Goal: Information Seeking & Learning: Learn about a topic

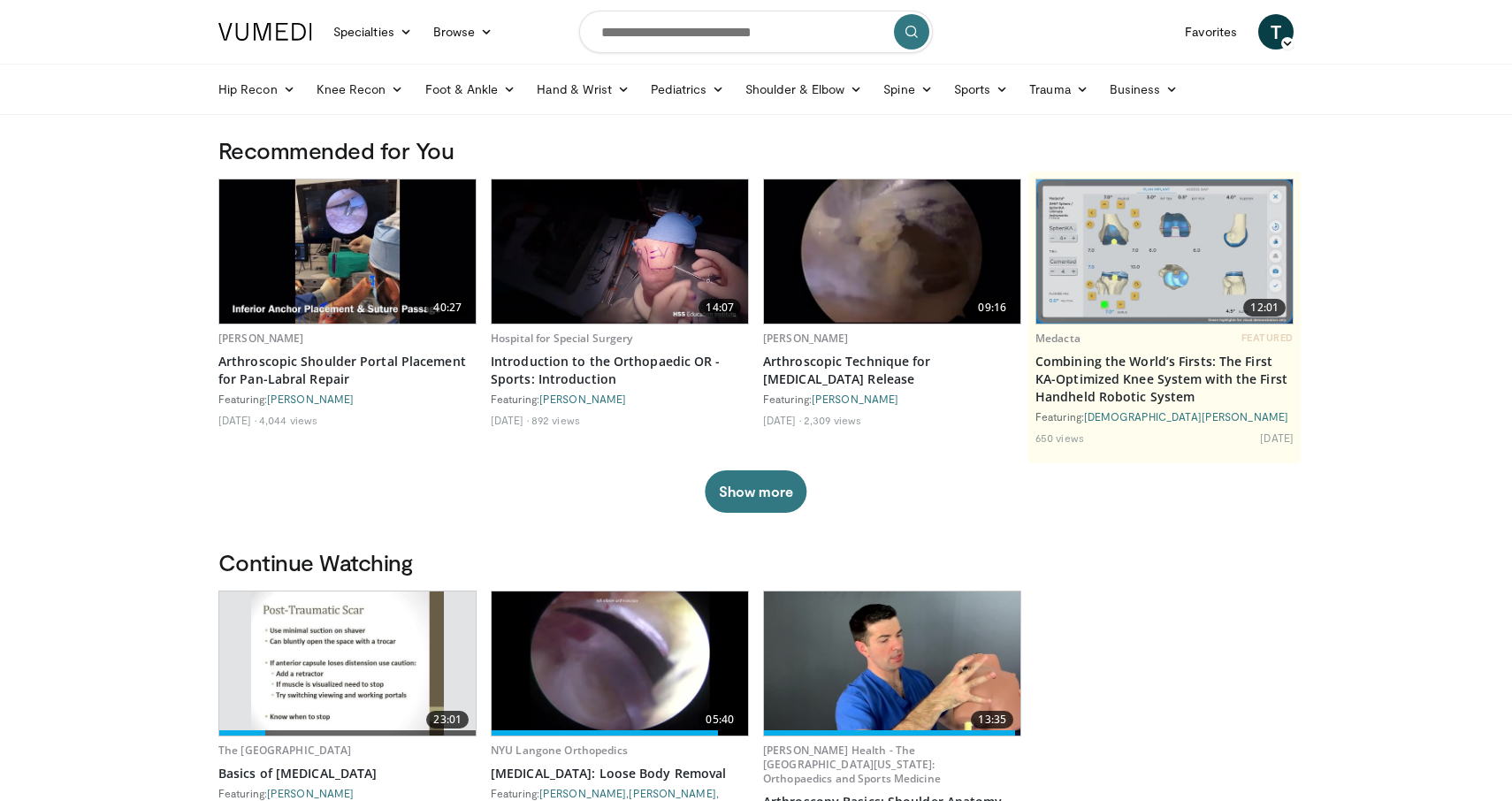
click at [490, 496] on div "40:27 Alex Fokin Arthroscopic Shoulder Portal Placement for Pan-Labral Repair F…" at bounding box center [756, 346] width 1075 height 334
click at [817, 89] on link "Shoulder & Elbow" at bounding box center [803, 89] width 138 height 35
click at [696, 156] on link "Shoulder" at bounding box center [767, 159] width 210 height 28
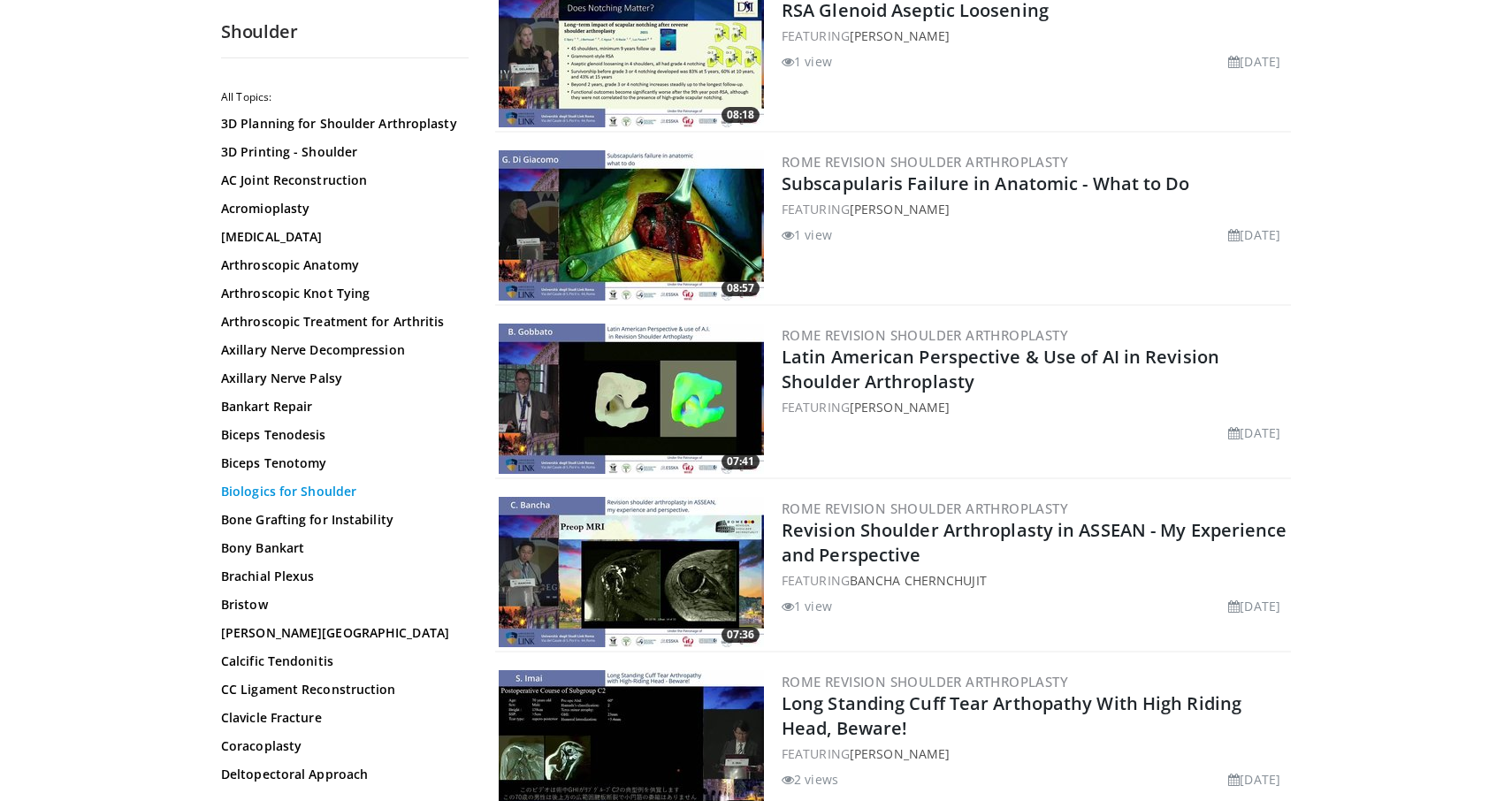
scroll to position [30, 0]
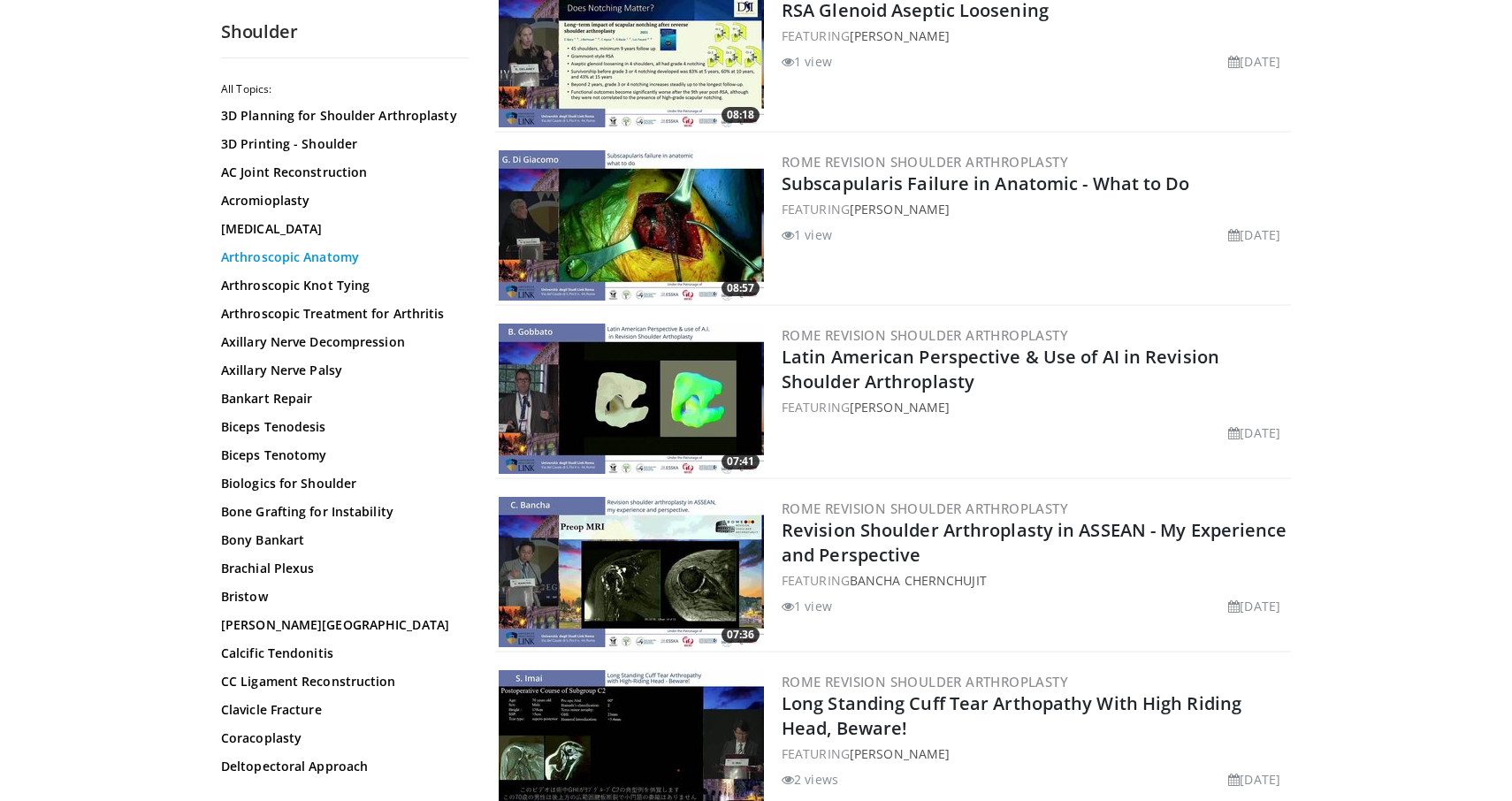
click at [310, 262] on link "Arthroscopic Anatomy" at bounding box center [340, 257] width 238 height 18
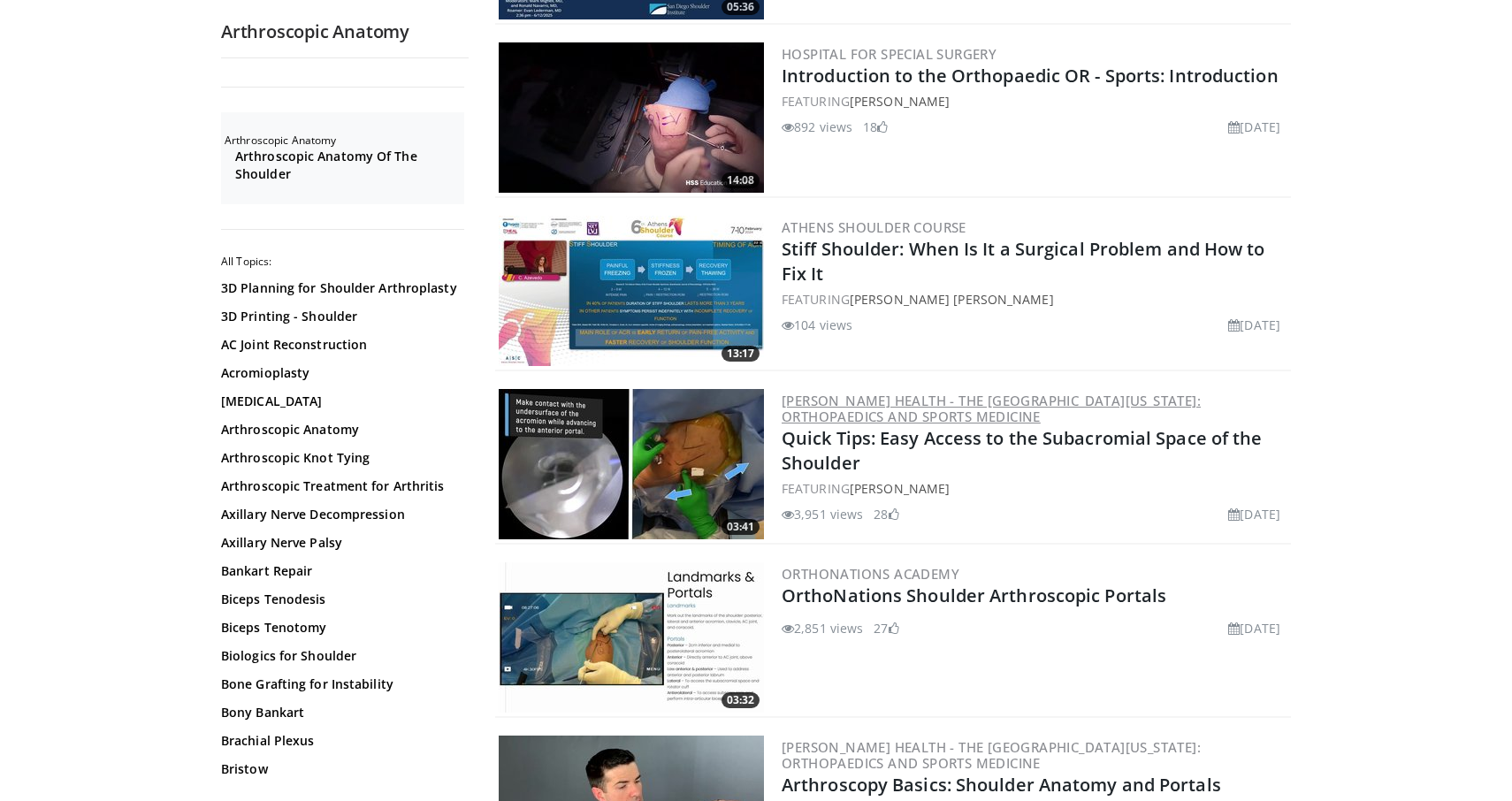
scroll to position [1837, 0]
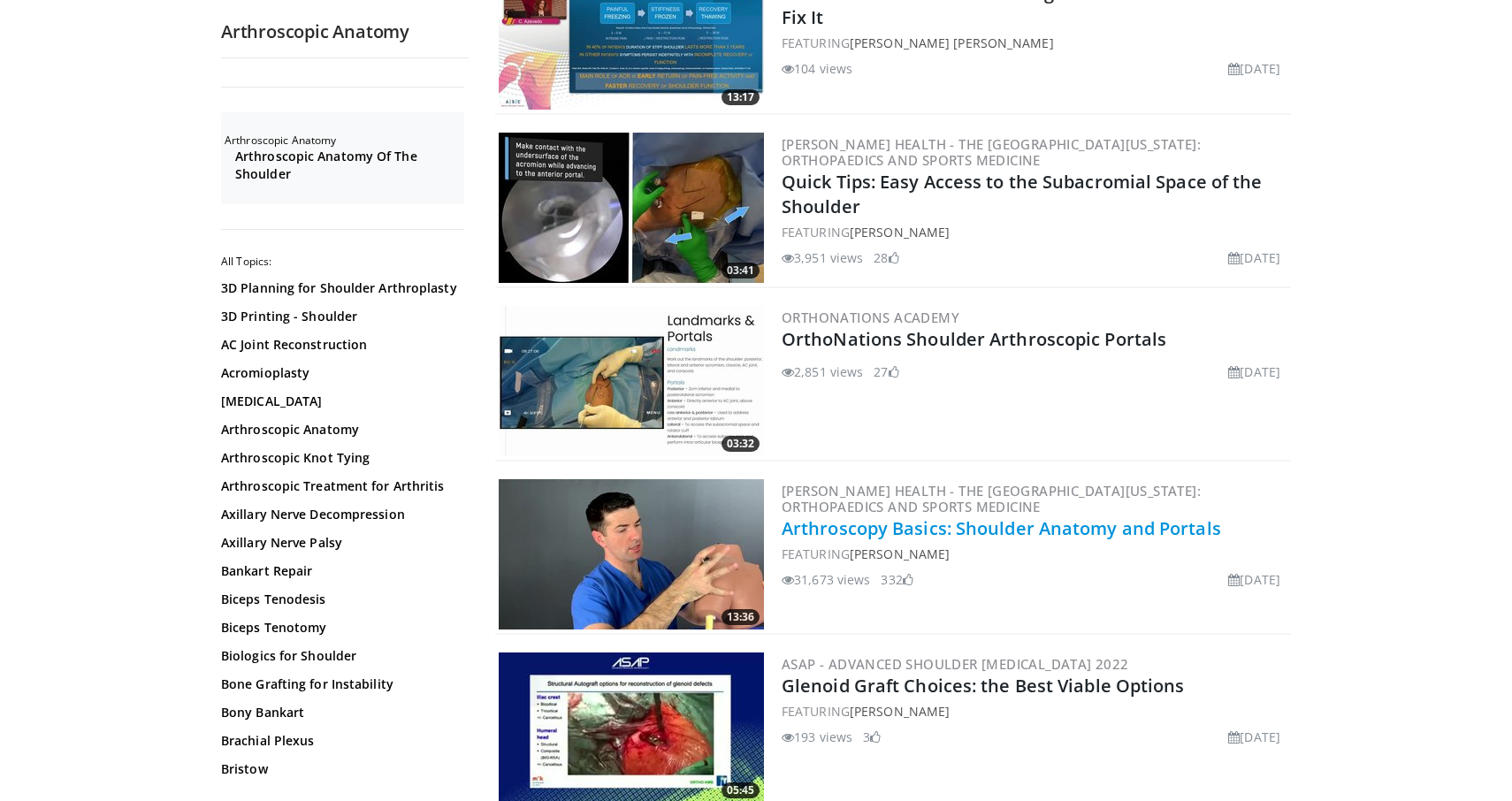
click at [913, 516] on link "Arthroscopy Basics: Shoulder Anatomy and Portals" at bounding box center [1001, 528] width 439 height 24
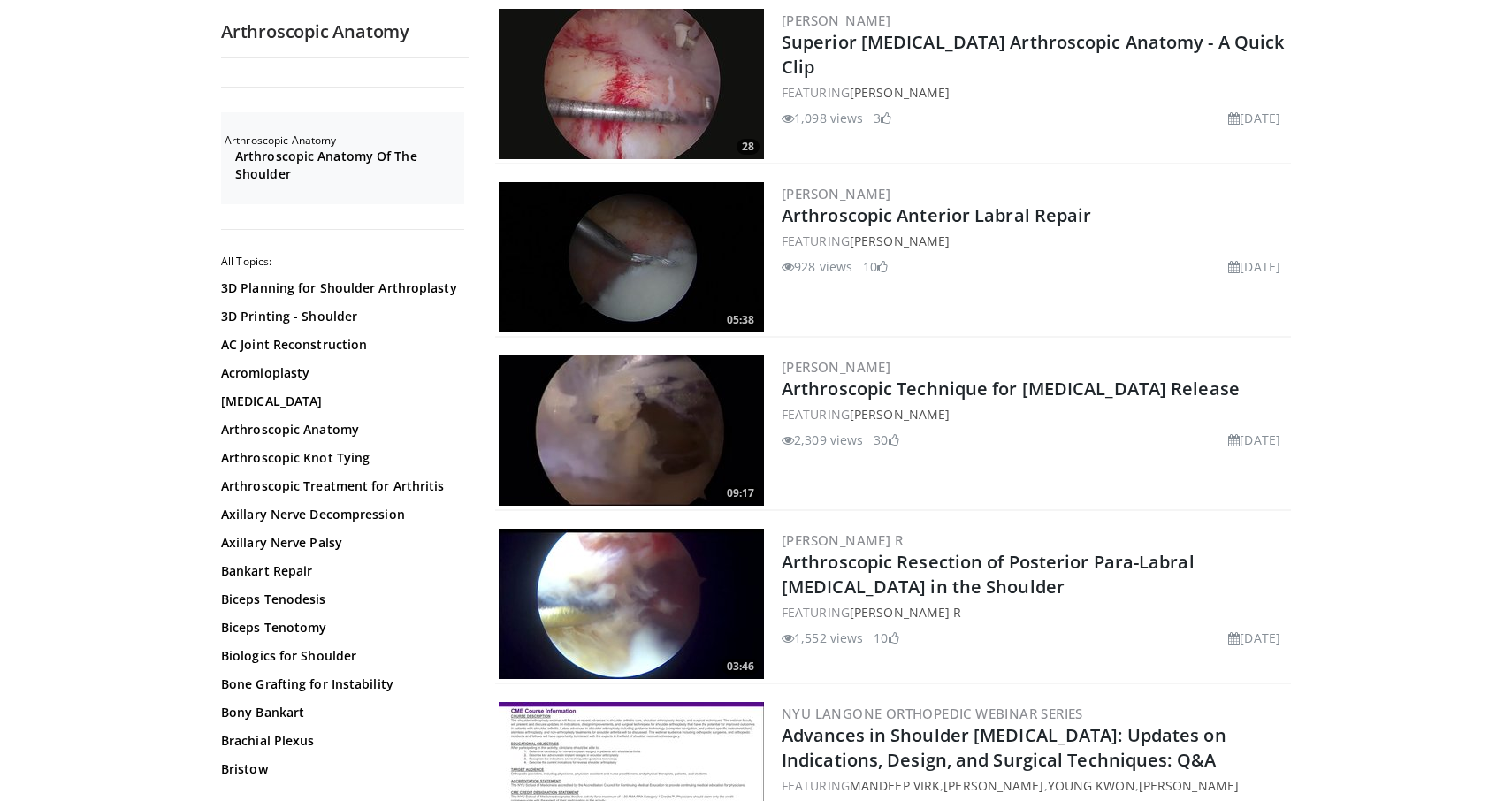
scroll to position [2562, 0]
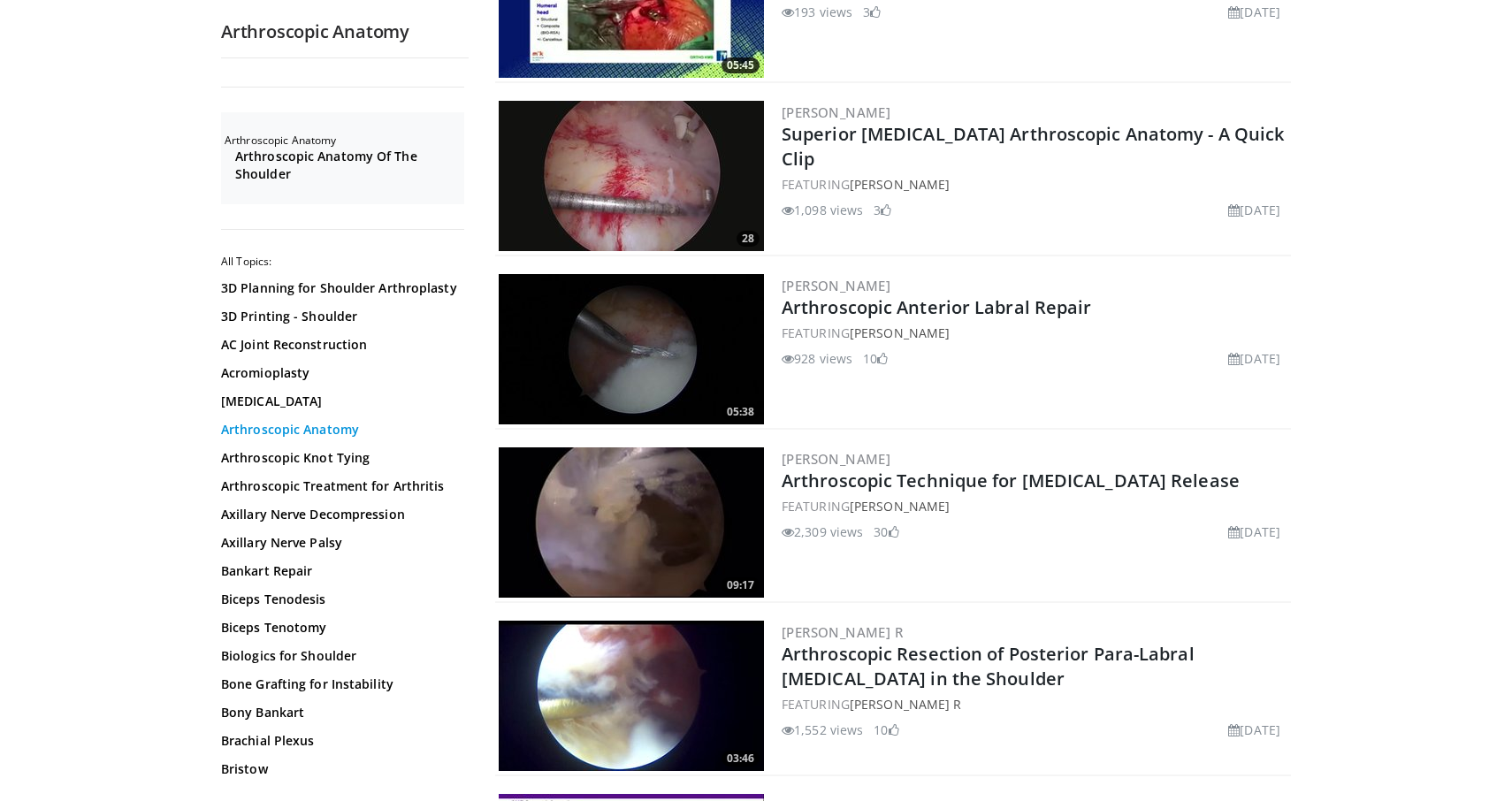
click at [302, 433] on link "Arthroscopic Anatomy" at bounding box center [340, 429] width 238 height 18
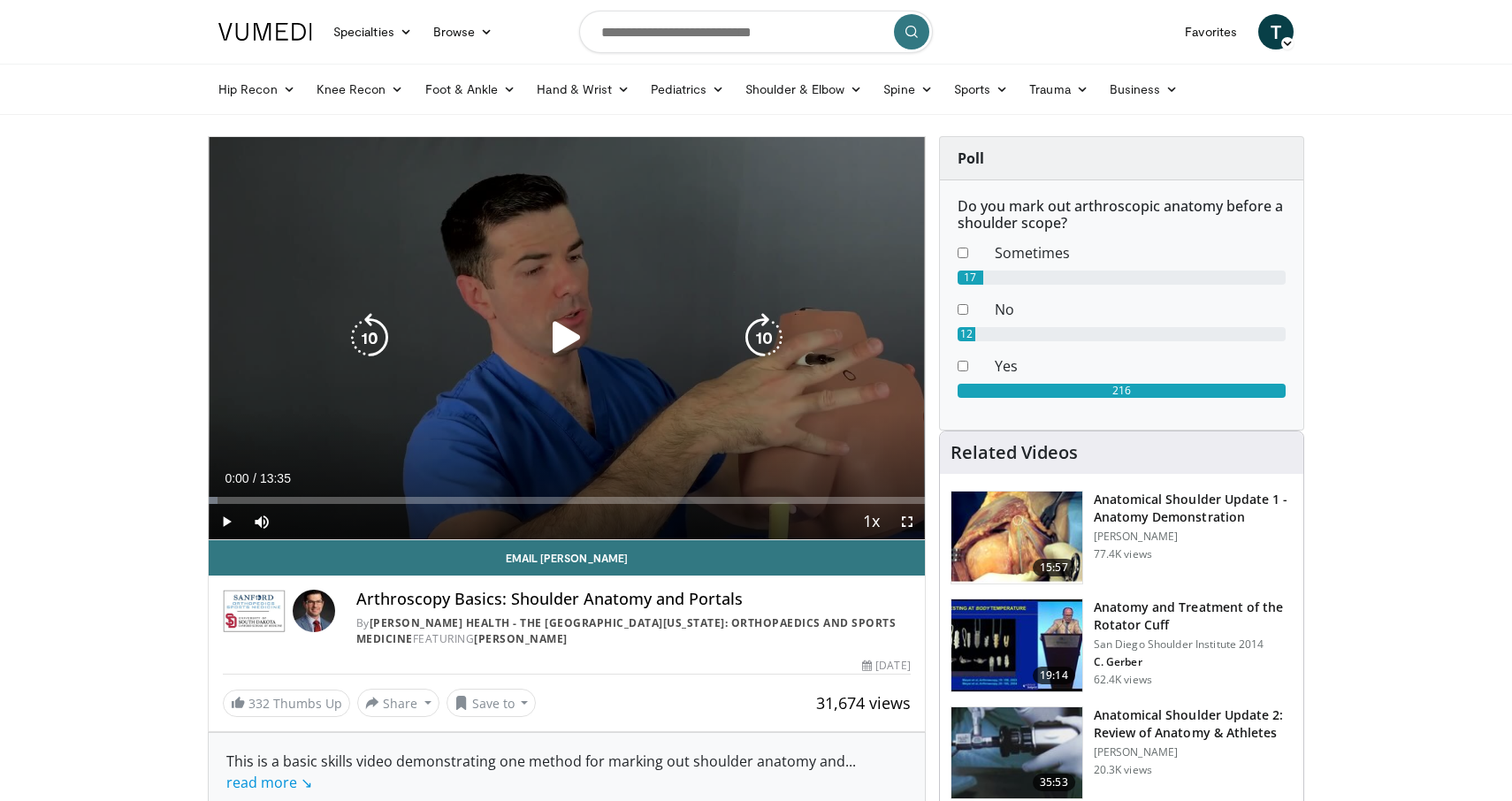
click at [573, 348] on icon "Video Player" at bounding box center [566, 337] width 49 height 49
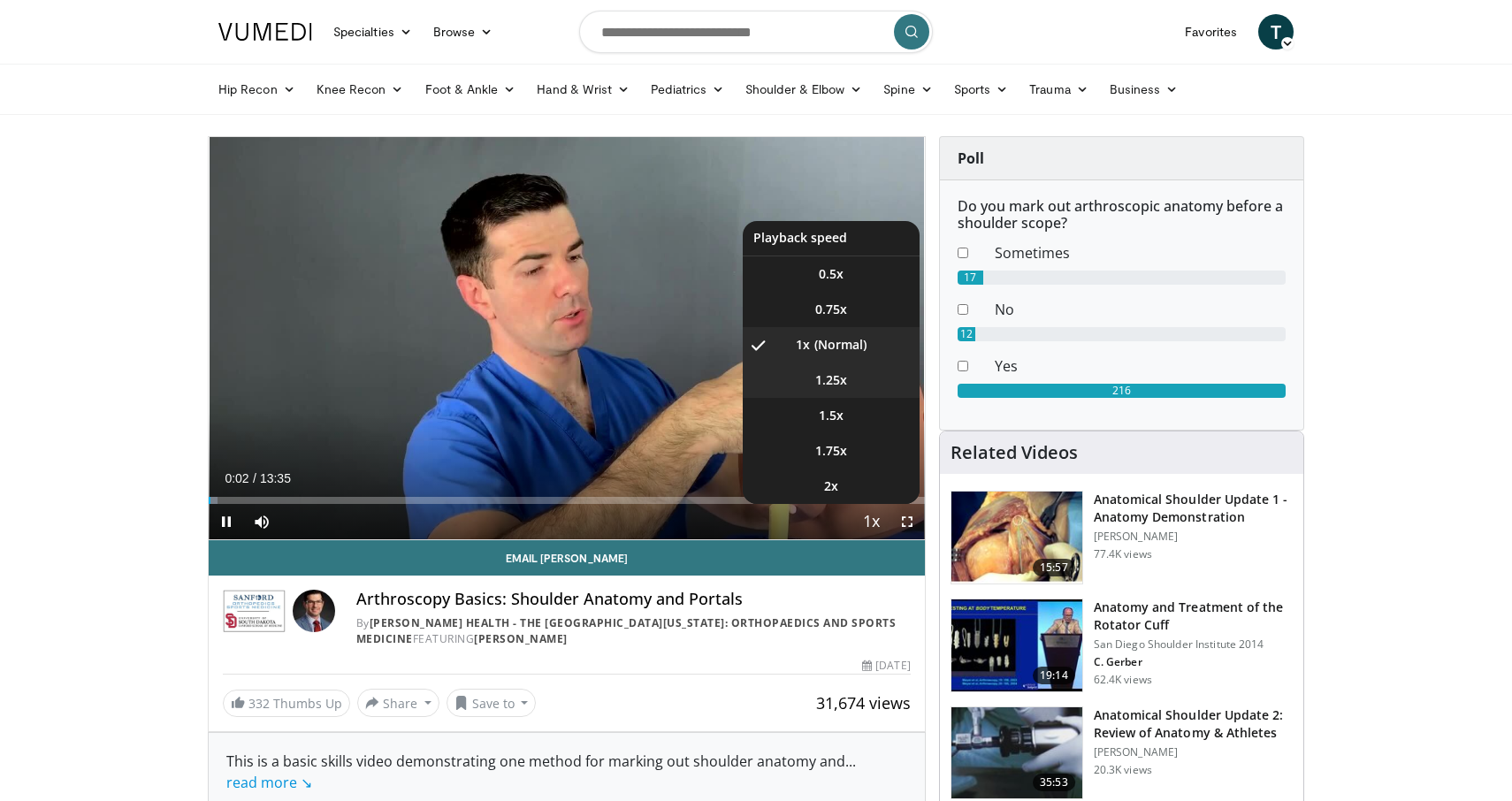
click at [834, 376] on span "1.25x" at bounding box center [830, 380] width 32 height 18
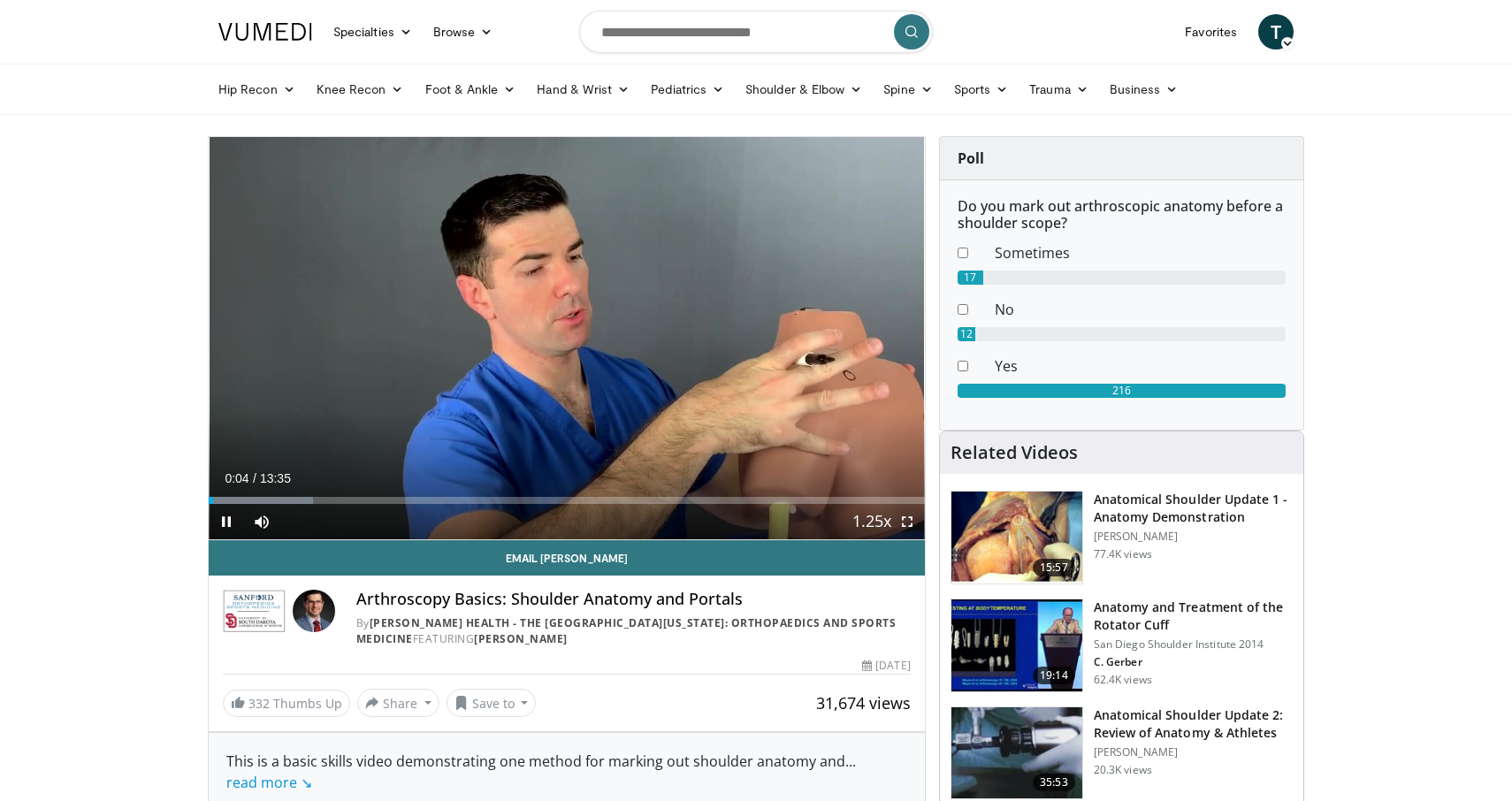
click at [906, 519] on span "Video Player" at bounding box center [907, 522] width 35 height 35
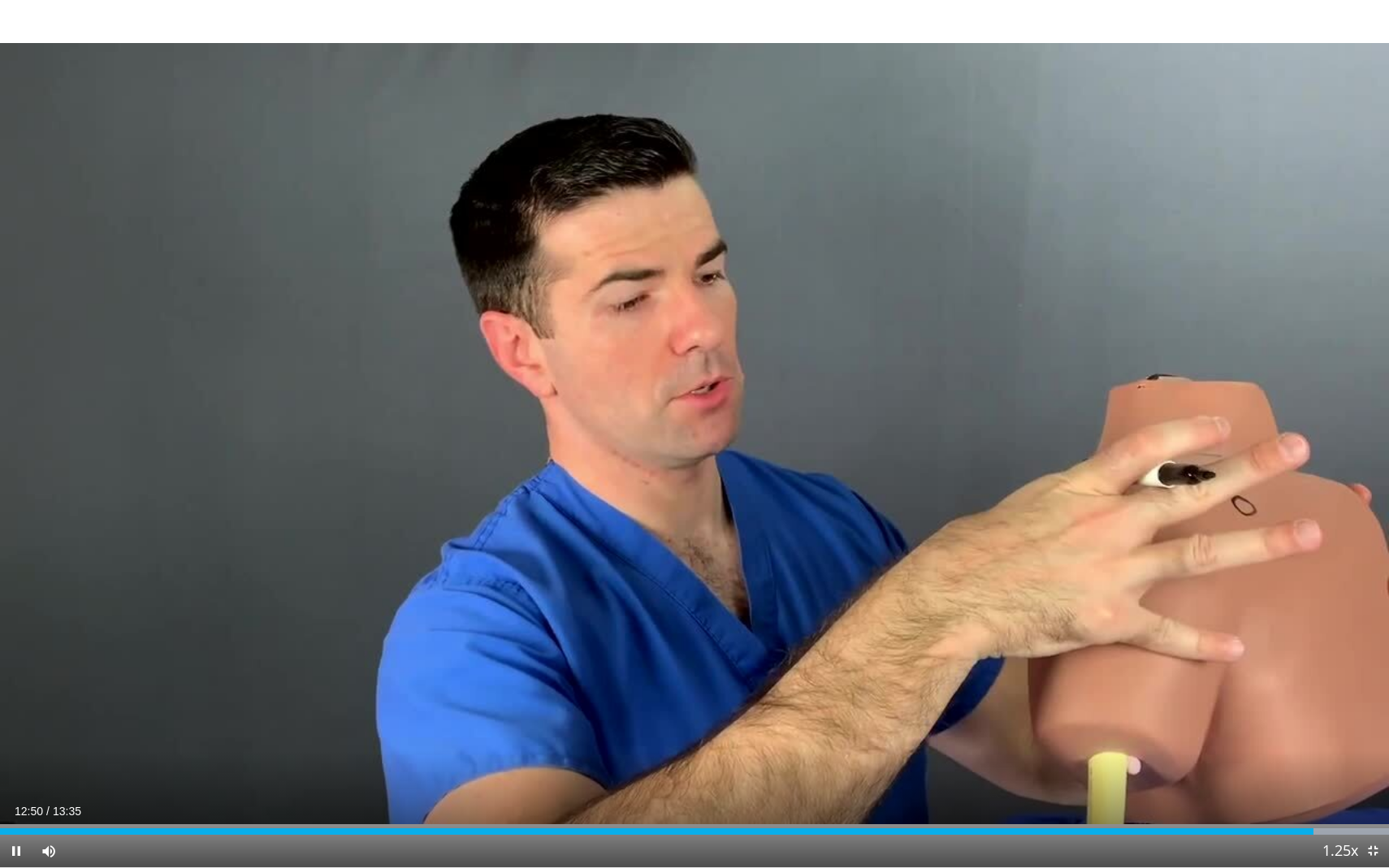
click at [1365, 735] on span "Video Player" at bounding box center [1373, 851] width 33 height 32
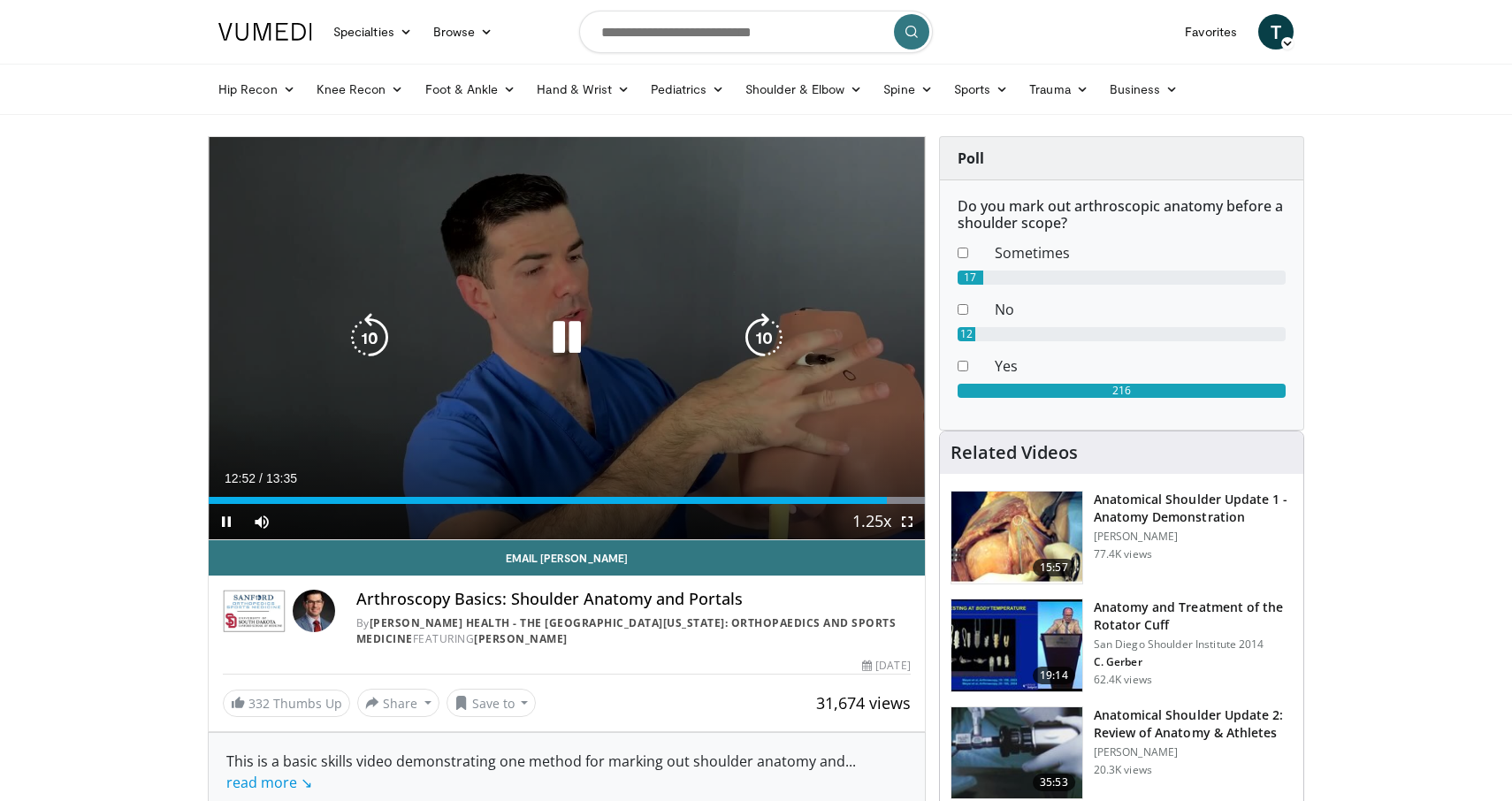
click at [571, 348] on icon "Video Player" at bounding box center [566, 337] width 49 height 49
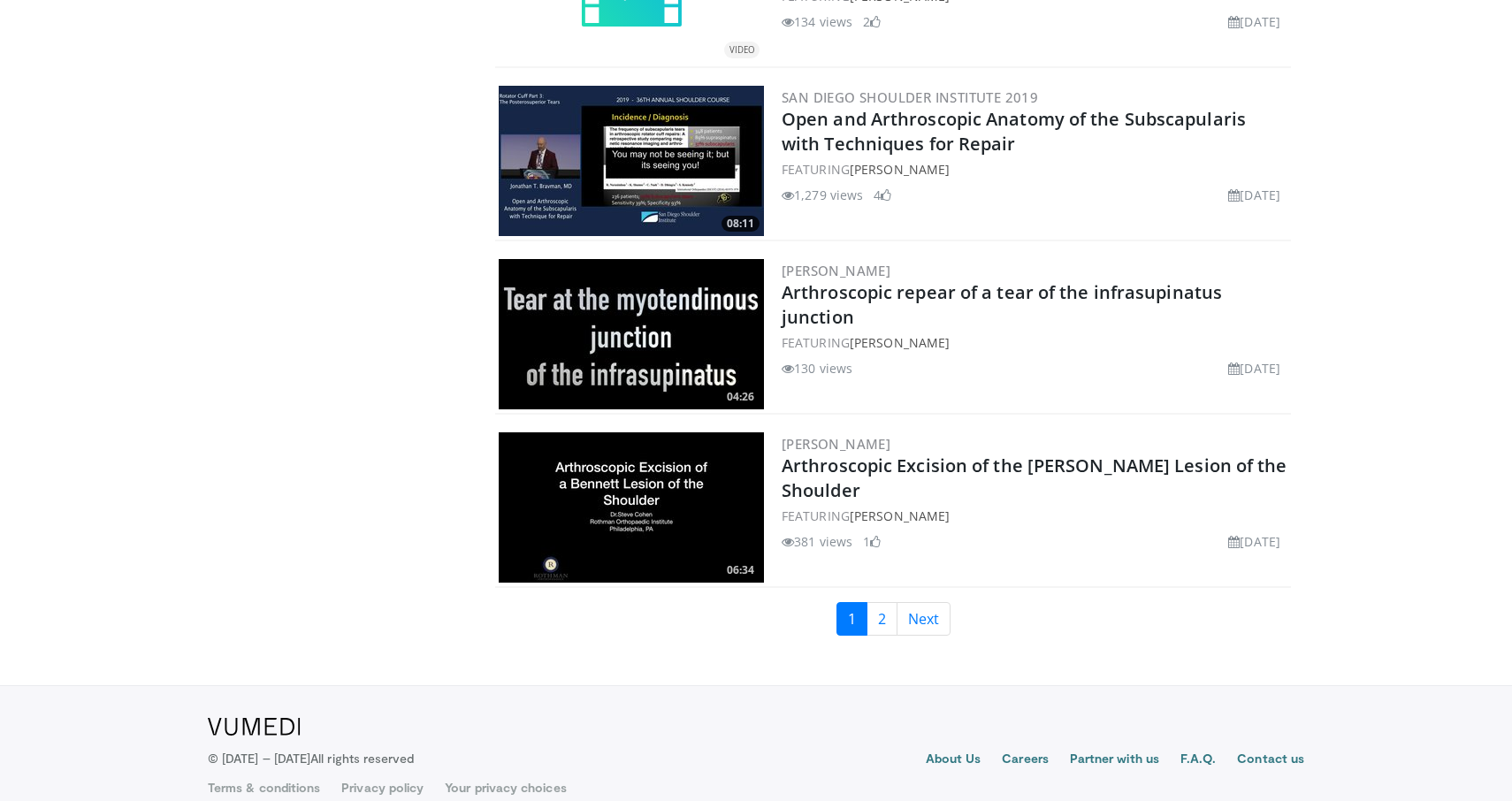
scroll to position [3963, 0]
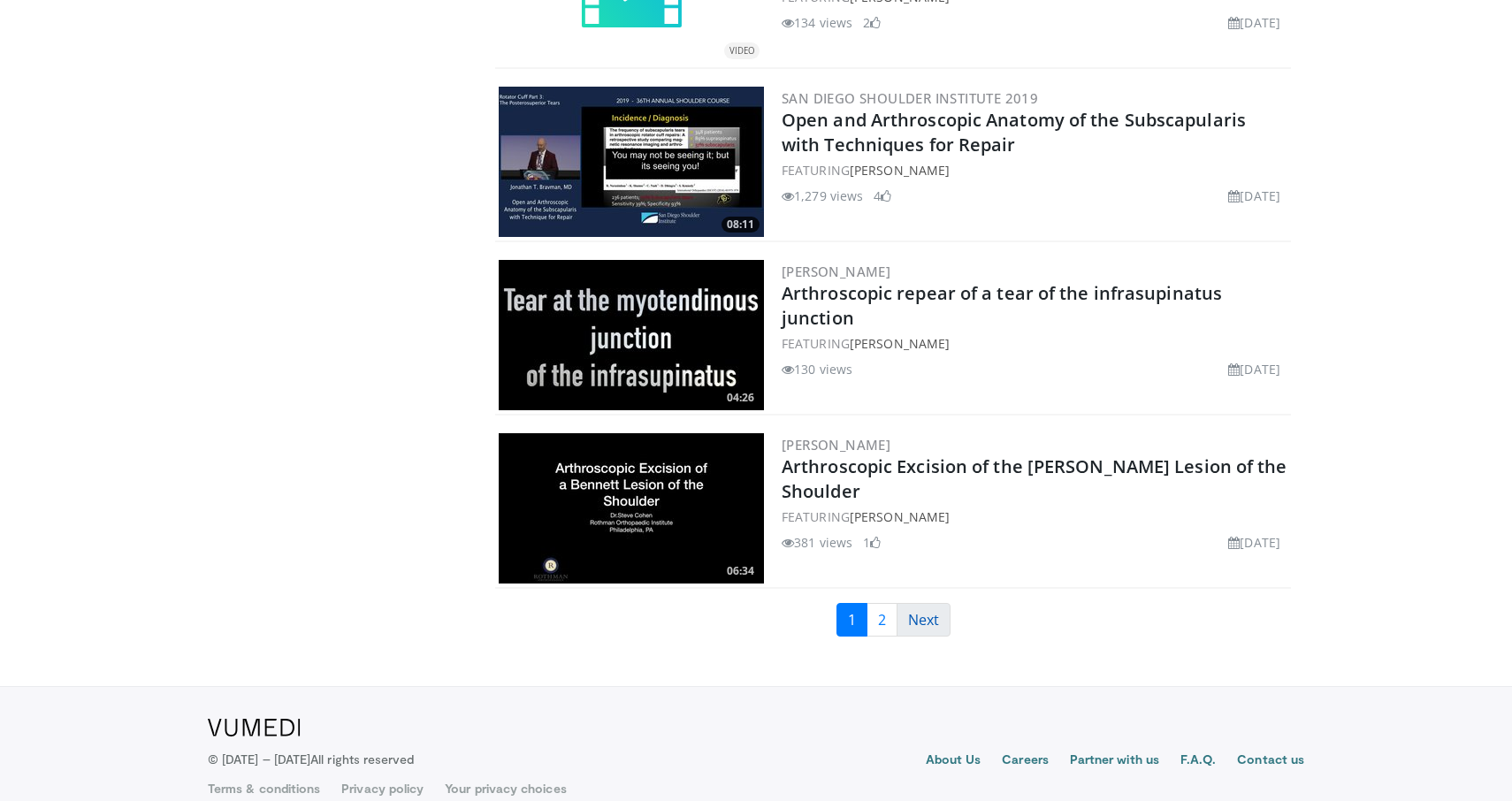
click at [936, 605] on link "Next" at bounding box center [924, 620] width 54 height 34
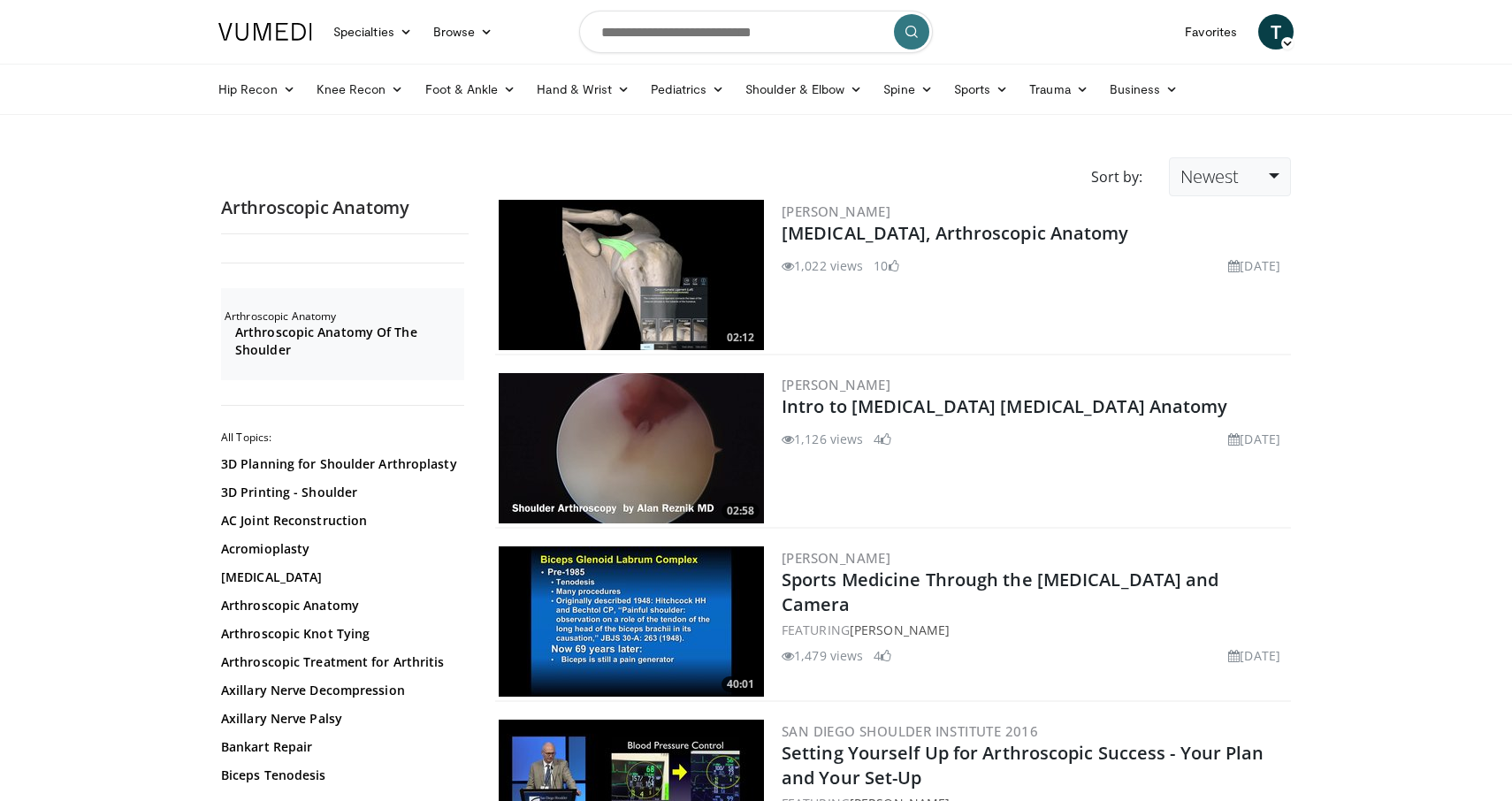
click at [1226, 190] on link "Newest" at bounding box center [1229, 177] width 122 height 39
click at [1212, 309] on link "Views" at bounding box center [1239, 305] width 140 height 28
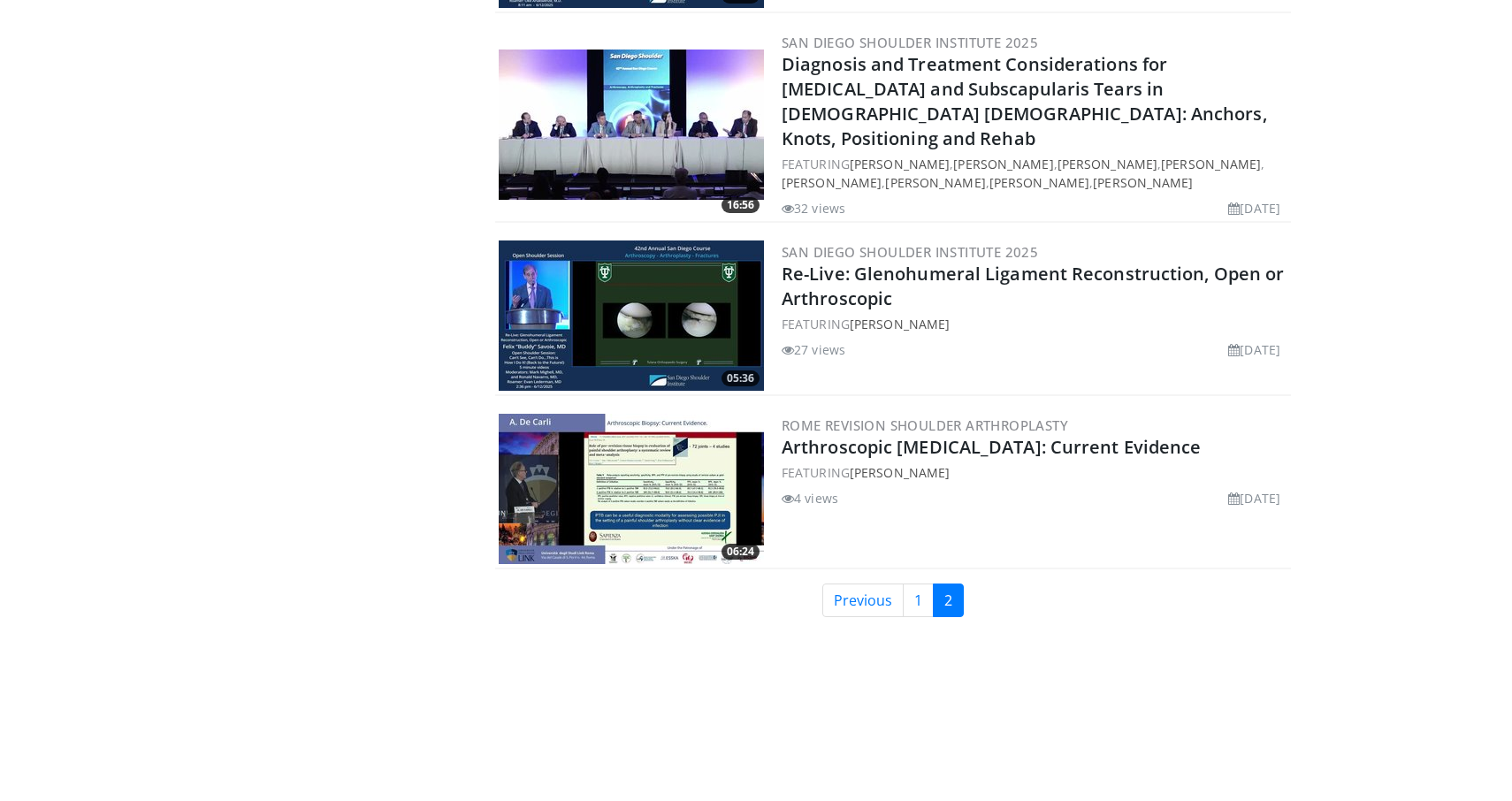
scroll to position [3987, 0]
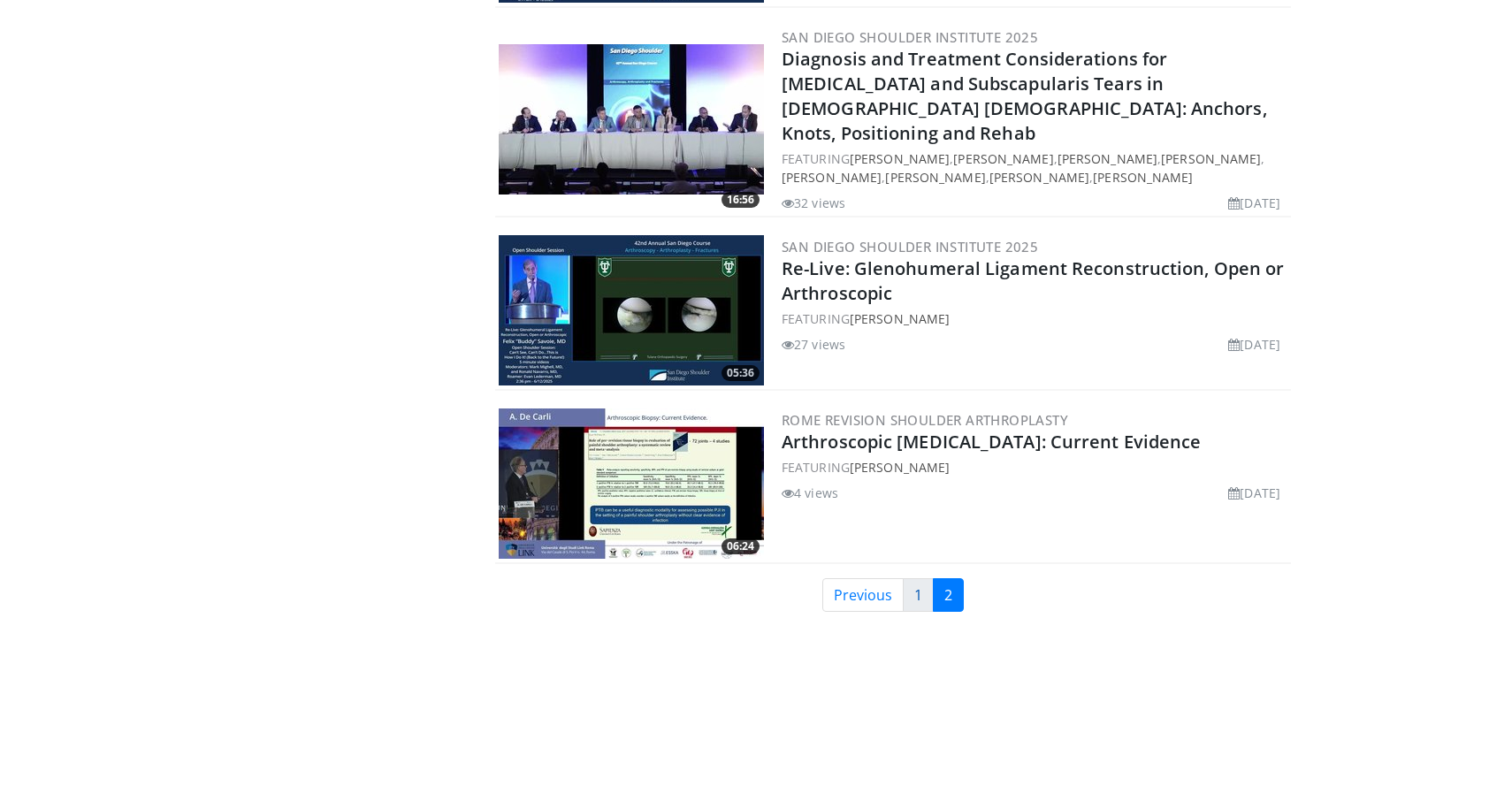
click at [917, 579] on link "1" at bounding box center [917, 595] width 31 height 34
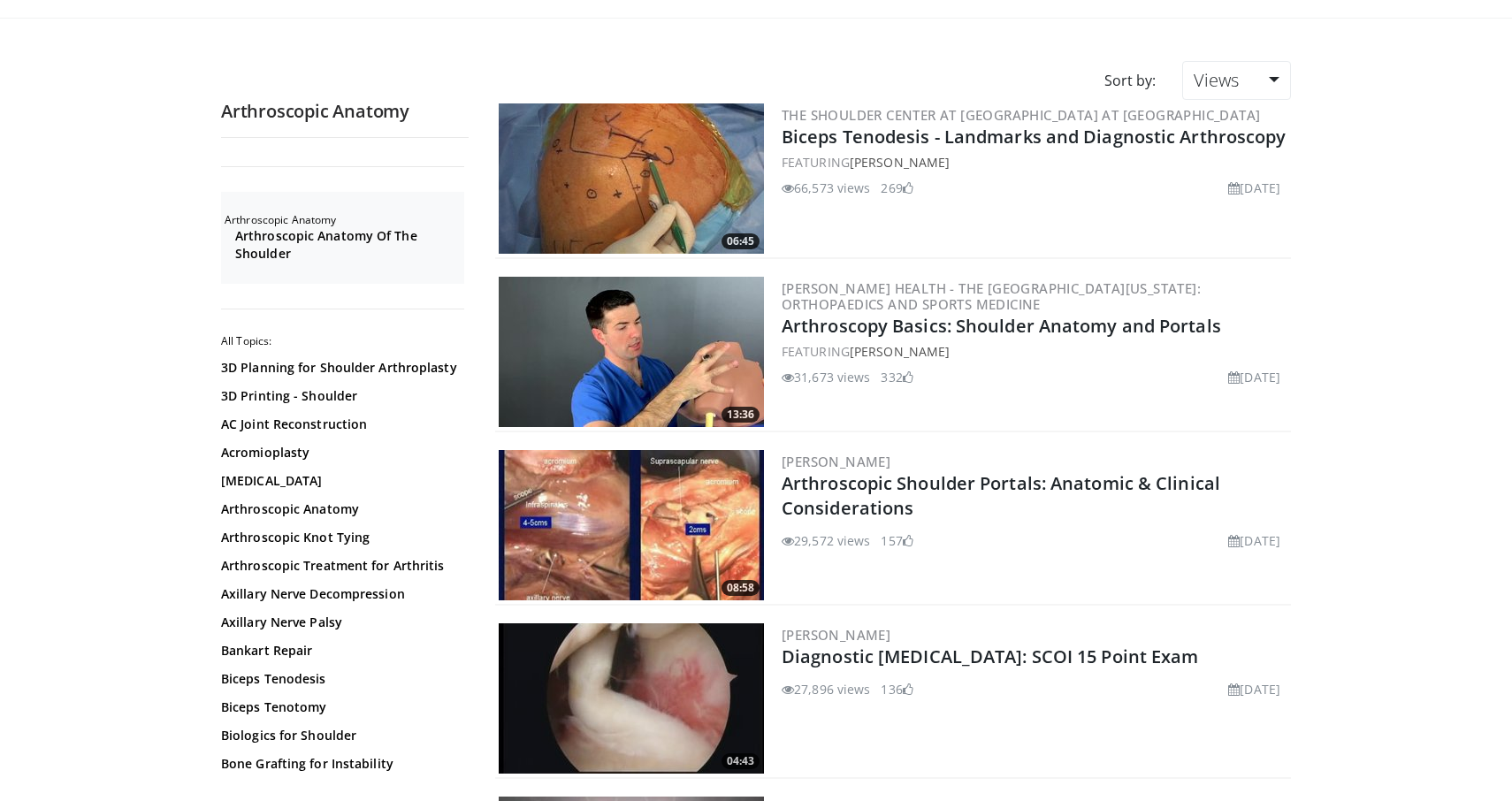
scroll to position [97, 0]
click at [938, 122] on h3 "The Shoulder Center at [GEOGRAPHIC_DATA] at [GEOGRAPHIC_DATA]" at bounding box center [1033, 114] width 506 height 16
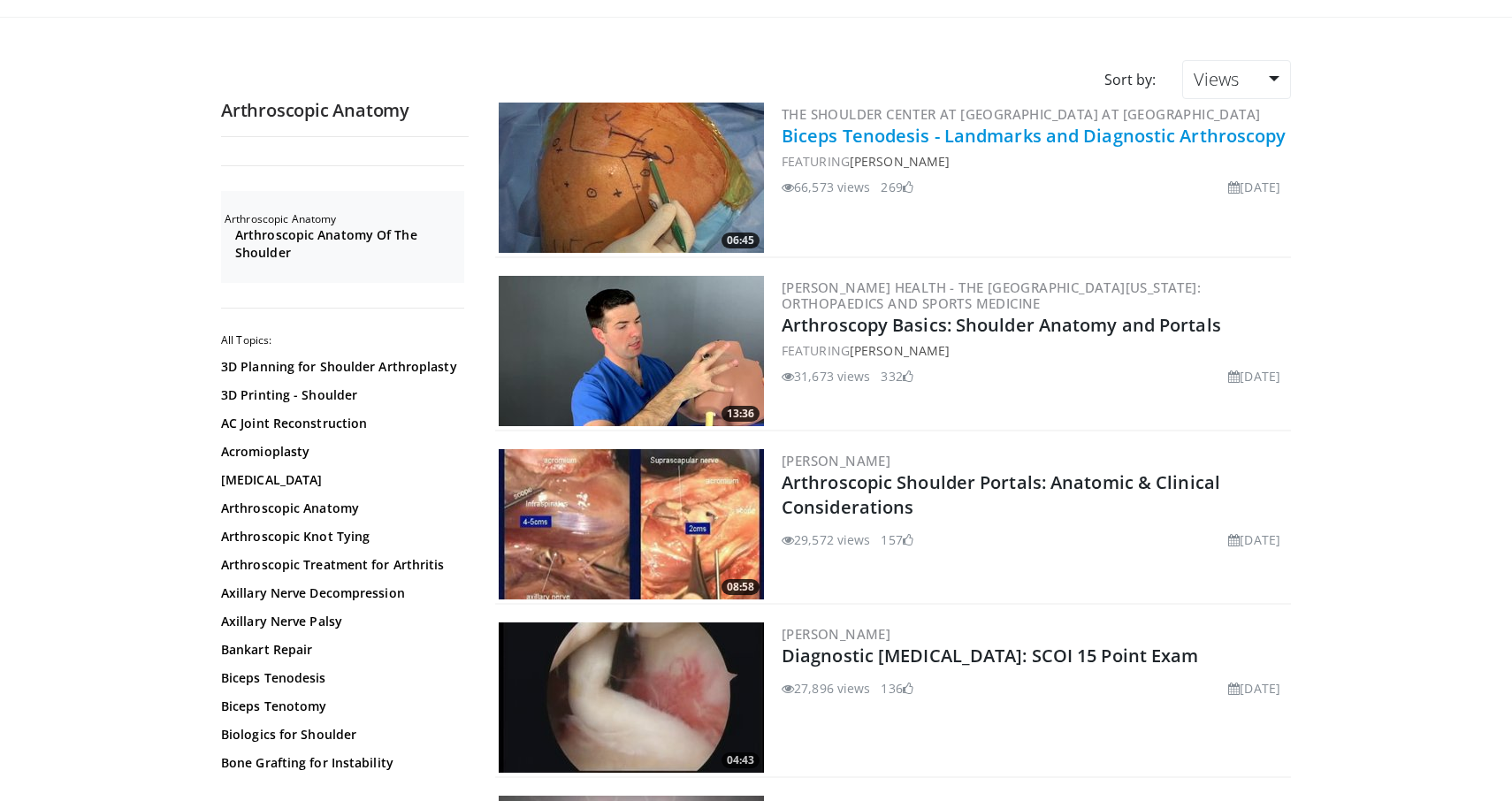
click at [938, 148] on link "Biceps Tenodesis - Landmarks and Diagnostic Arthroscopy" at bounding box center [1033, 136] width 505 height 24
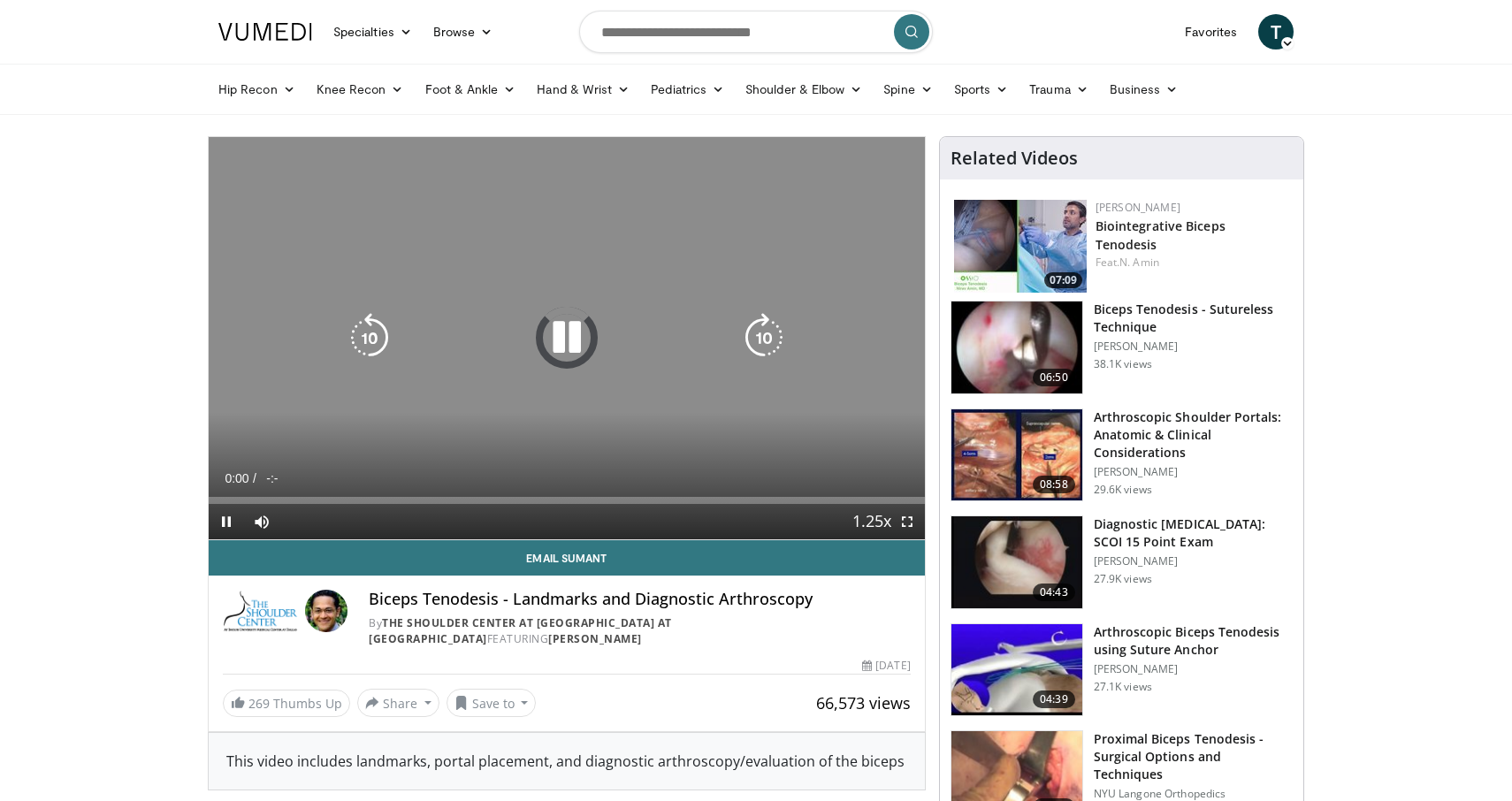
click at [582, 343] on icon "Video Player" at bounding box center [566, 337] width 49 height 49
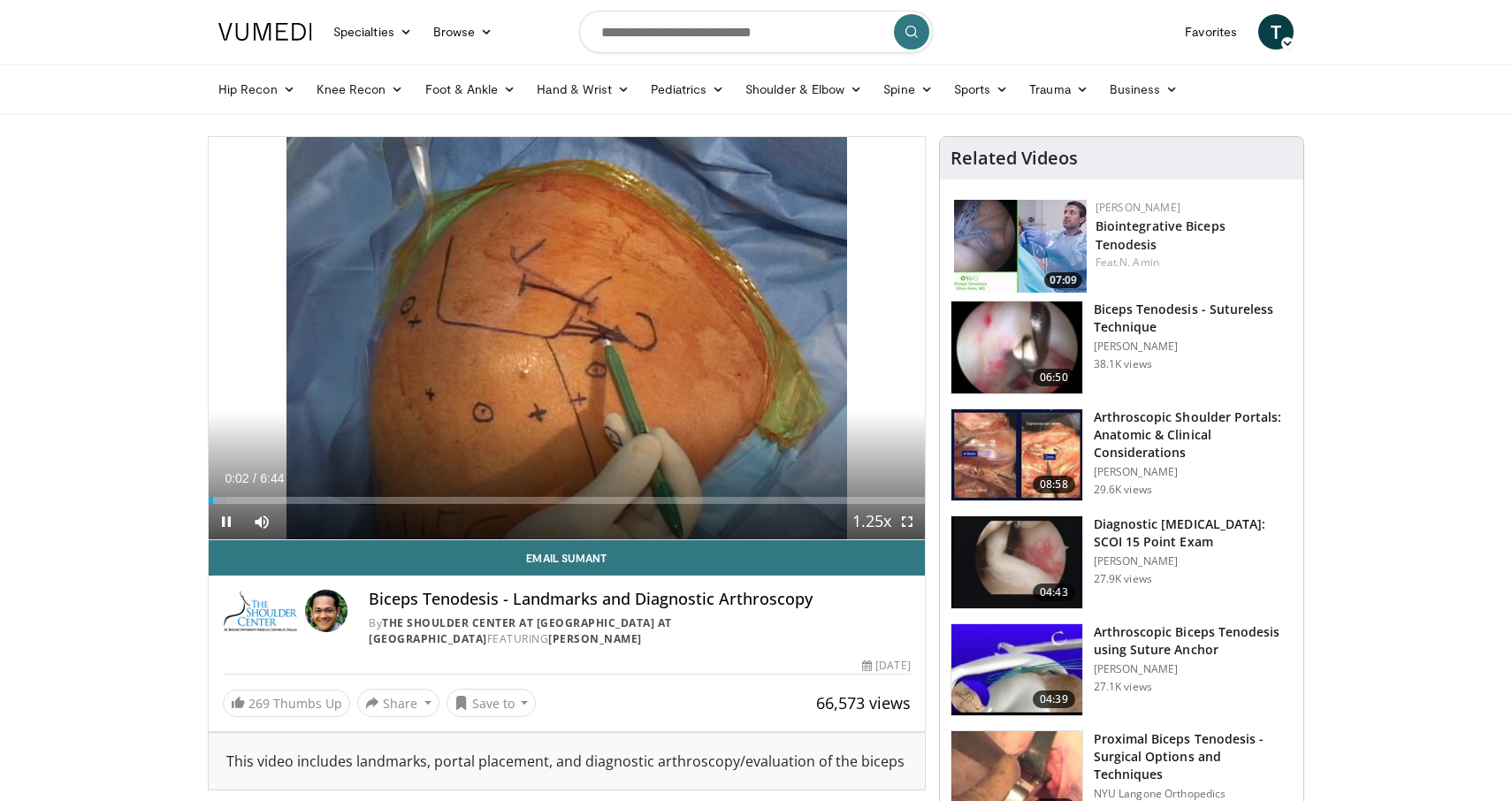
click at [911, 525] on span "Video Player" at bounding box center [907, 522] width 35 height 35
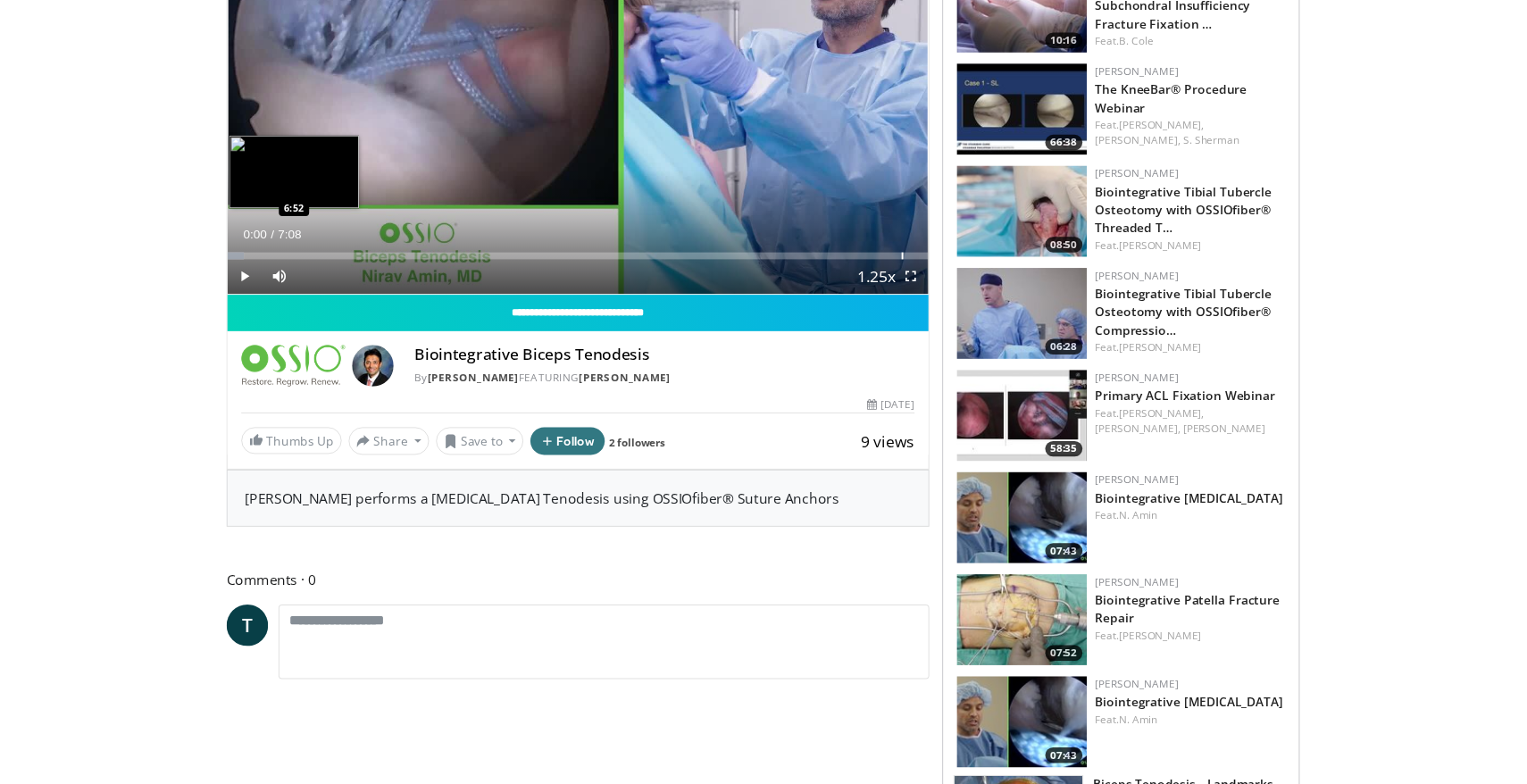
scroll to position [242, 0]
